Goal: Information Seeking & Learning: Check status

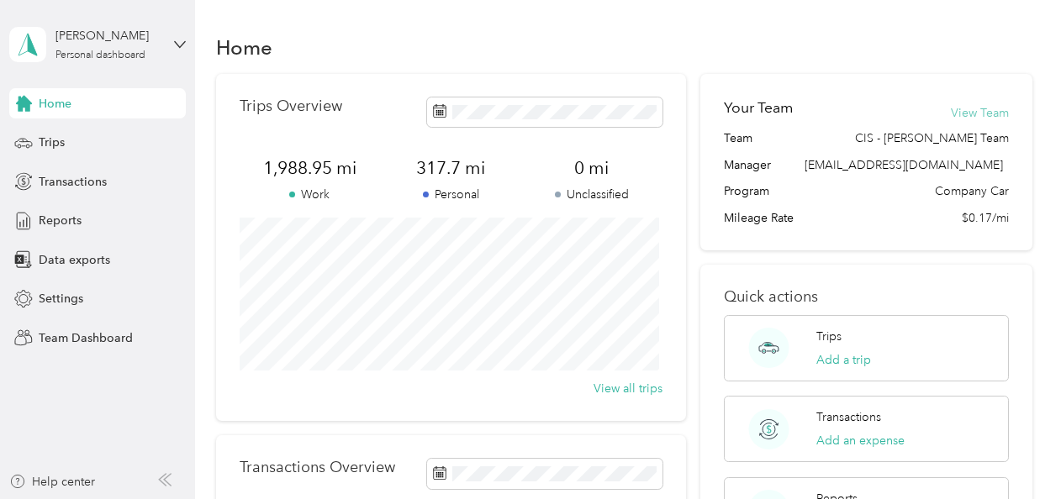
click at [964, 114] on button "View Team" at bounding box center [980, 113] width 58 height 18
click at [963, 113] on button "View Team" at bounding box center [980, 113] width 58 height 18
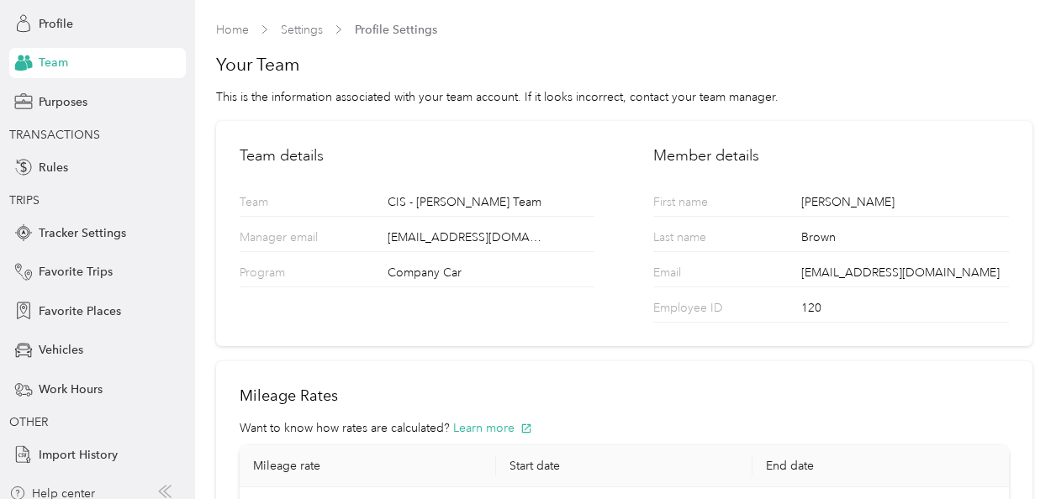
scroll to position [120, 0]
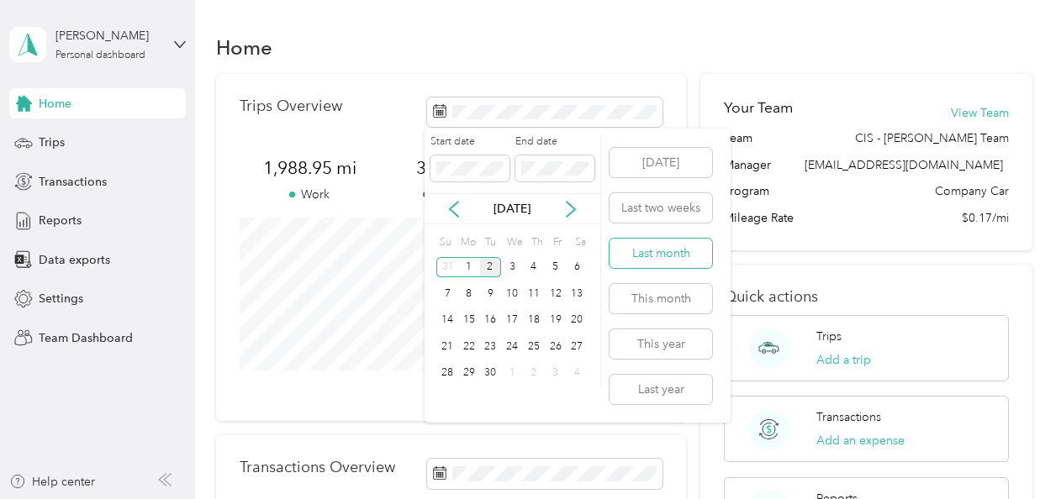
click at [648, 244] on button "Last month" at bounding box center [661, 253] width 103 height 29
